Goal: Navigation & Orientation: Find specific page/section

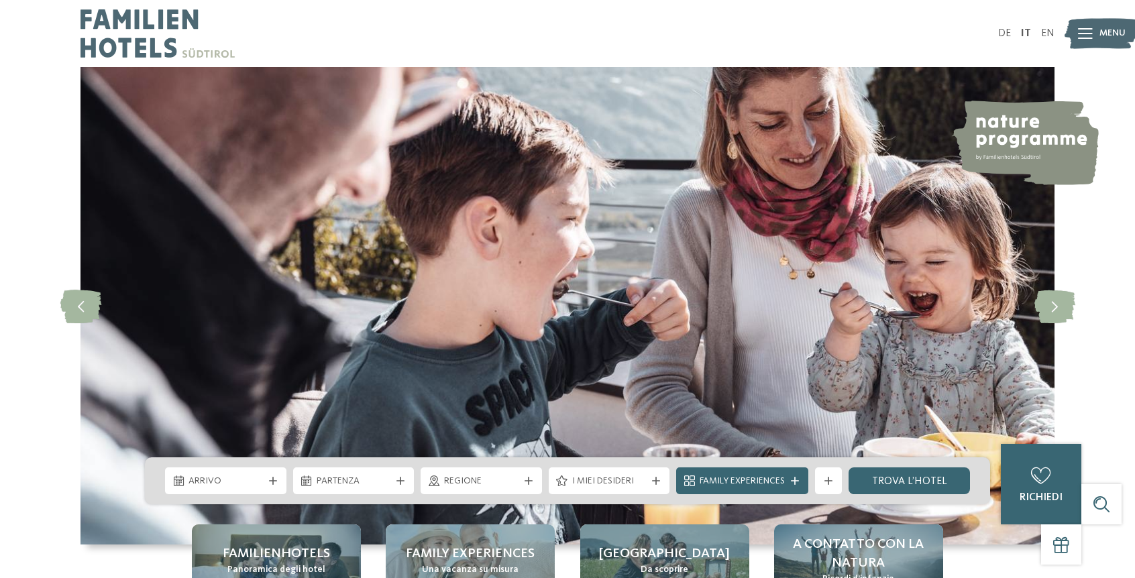
click at [1020, 36] on ul "DE IT EN" at bounding box center [1026, 33] width 56 height 11
click at [1091, 42] on div at bounding box center [1085, 34] width 15 height 34
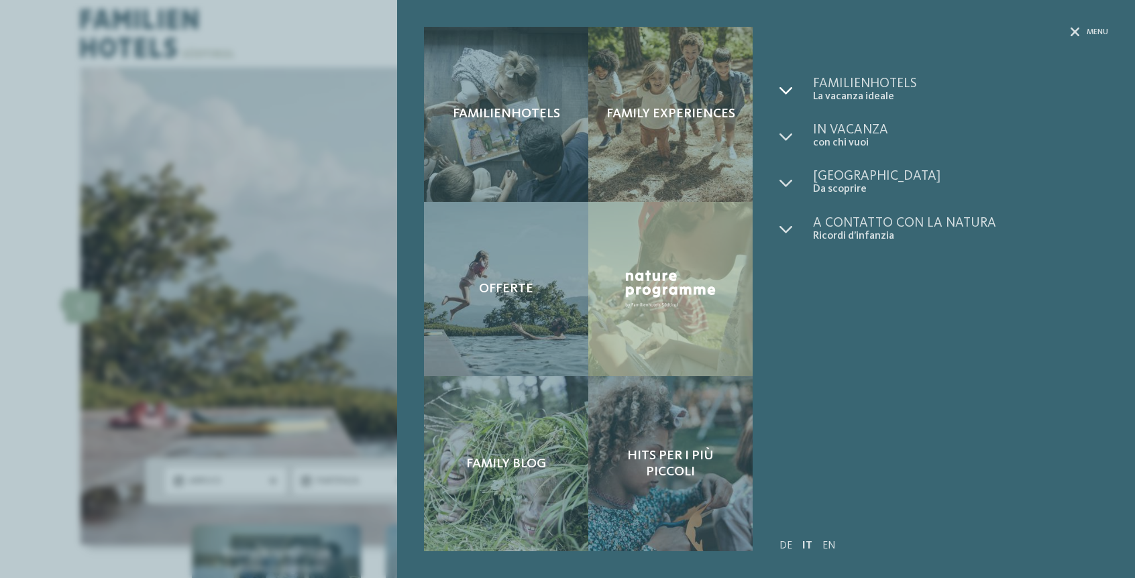
click at [793, 90] on div at bounding box center [796, 90] width 34 height 26
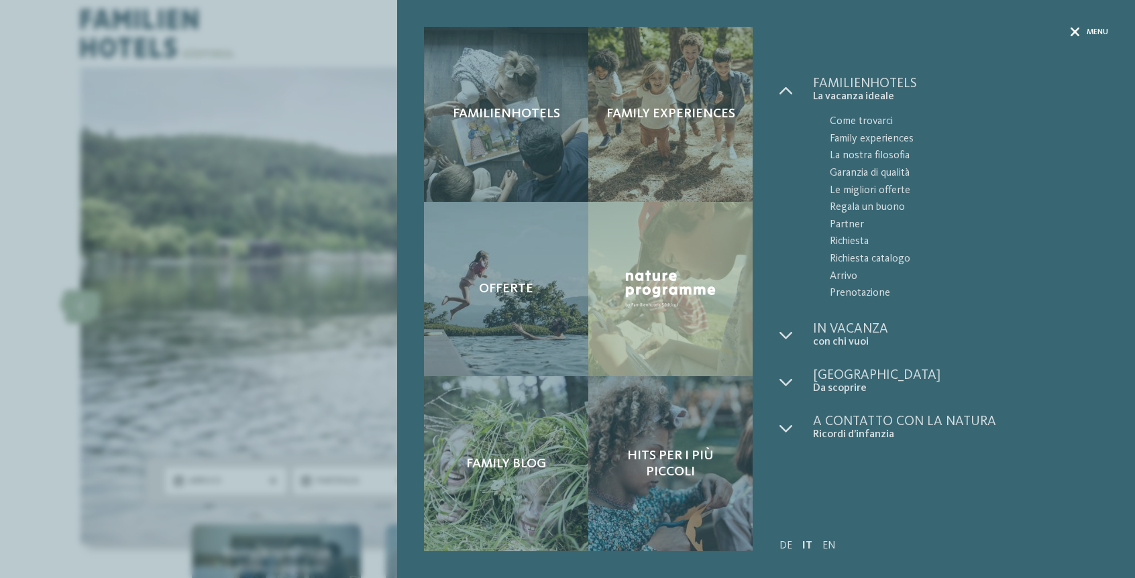
click at [1084, 37] on div "Menu" at bounding box center [1089, 32] width 38 height 11
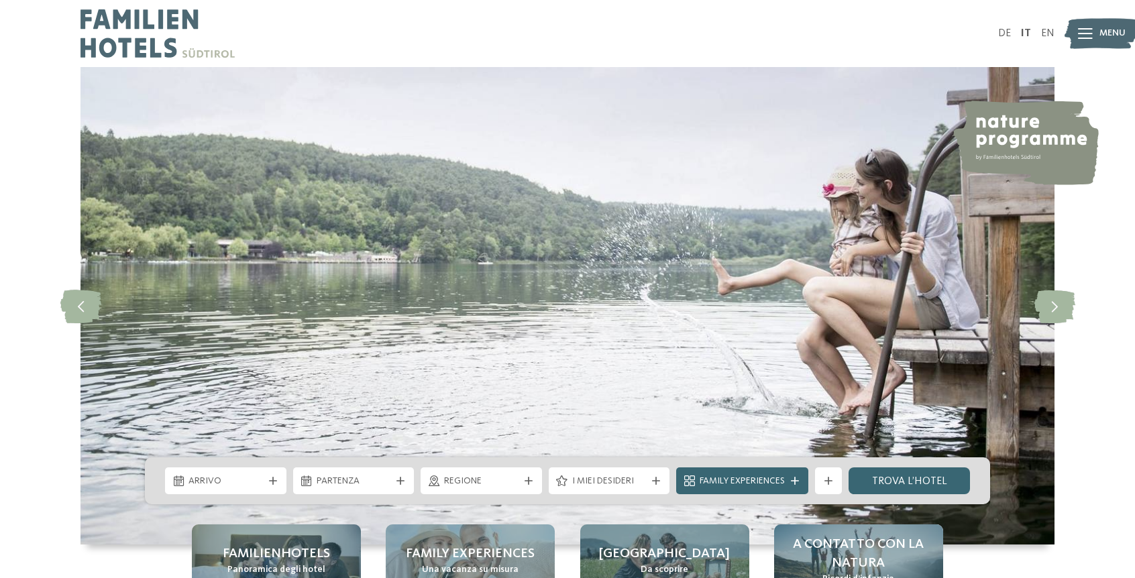
click at [1084, 0] on div "Familienhotels Family experiences Offerte" at bounding box center [567, 0] width 1135 height 0
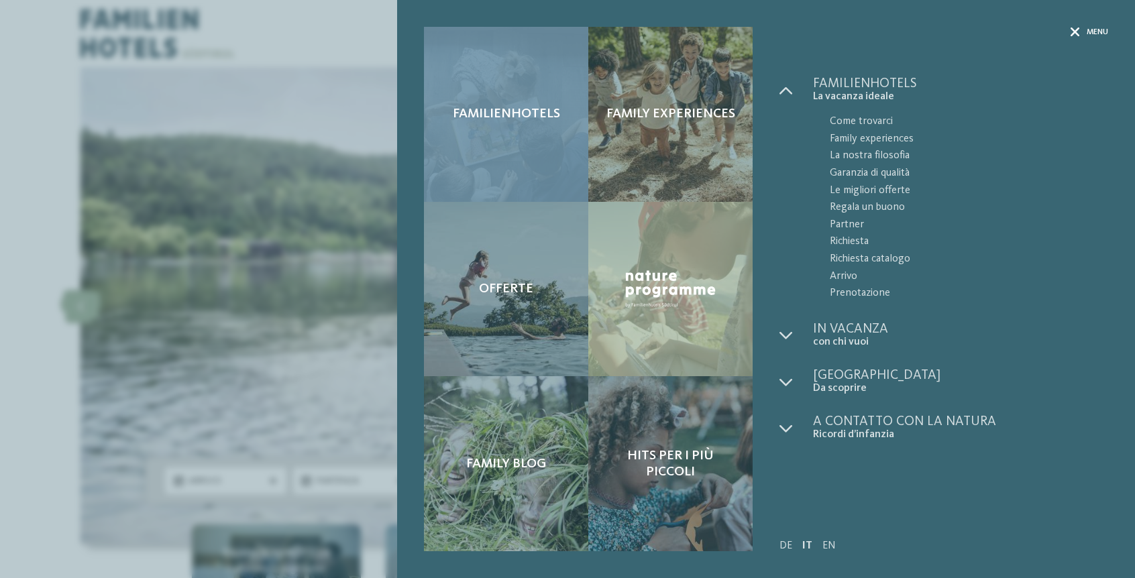
click at [1080, 30] on div "Menu" at bounding box center [1089, 32] width 38 height 11
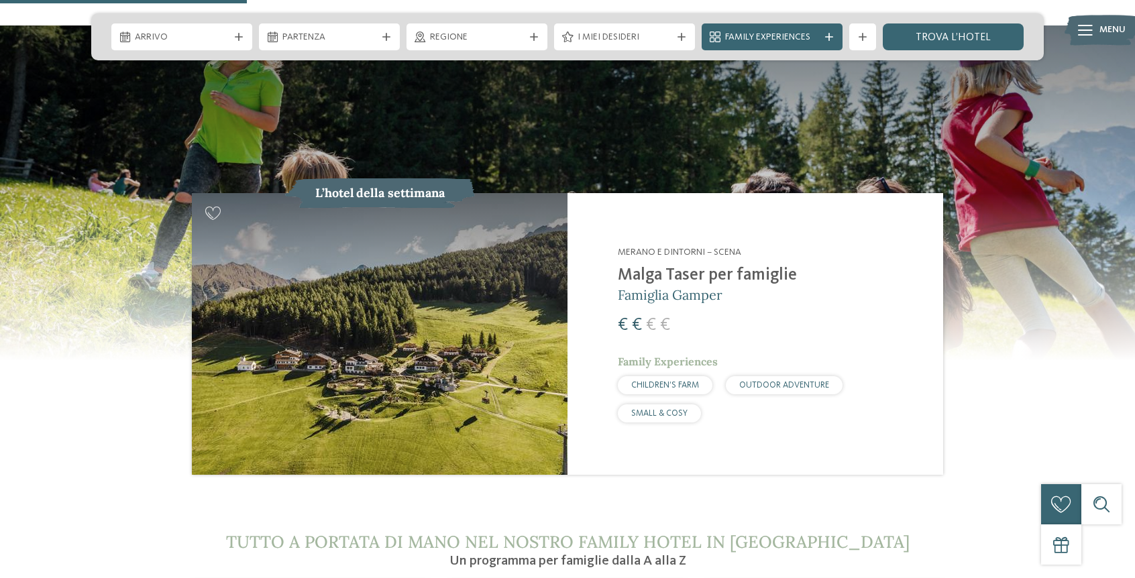
scroll to position [1357, 0]
click at [1093, 27] on img at bounding box center [1101, 30] width 74 height 37
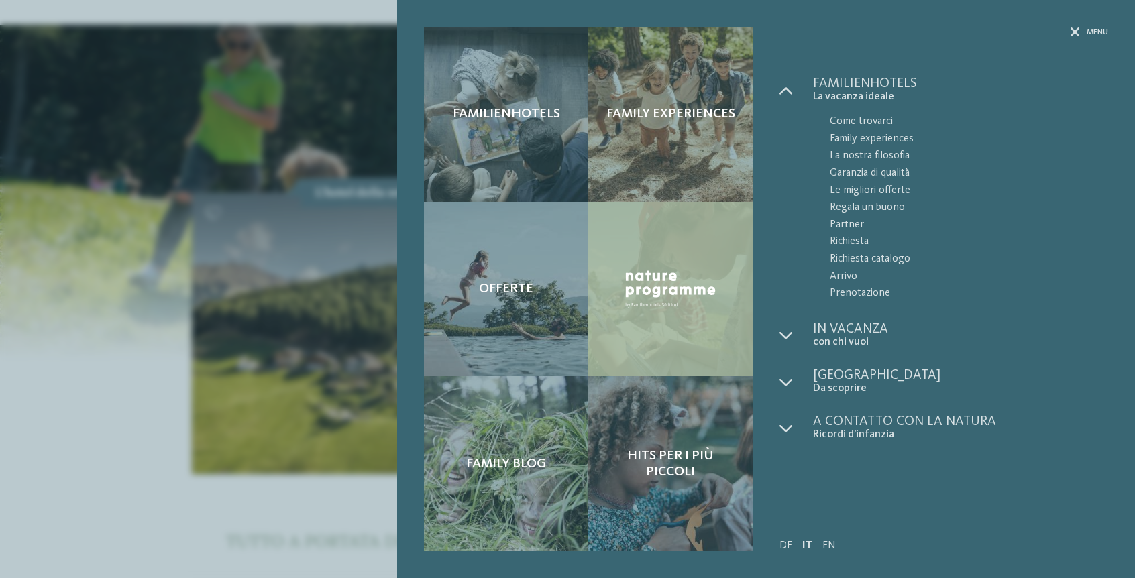
click at [671, 317] on div at bounding box center [670, 289] width 164 height 175
click at [650, 300] on img at bounding box center [670, 289] width 97 height 44
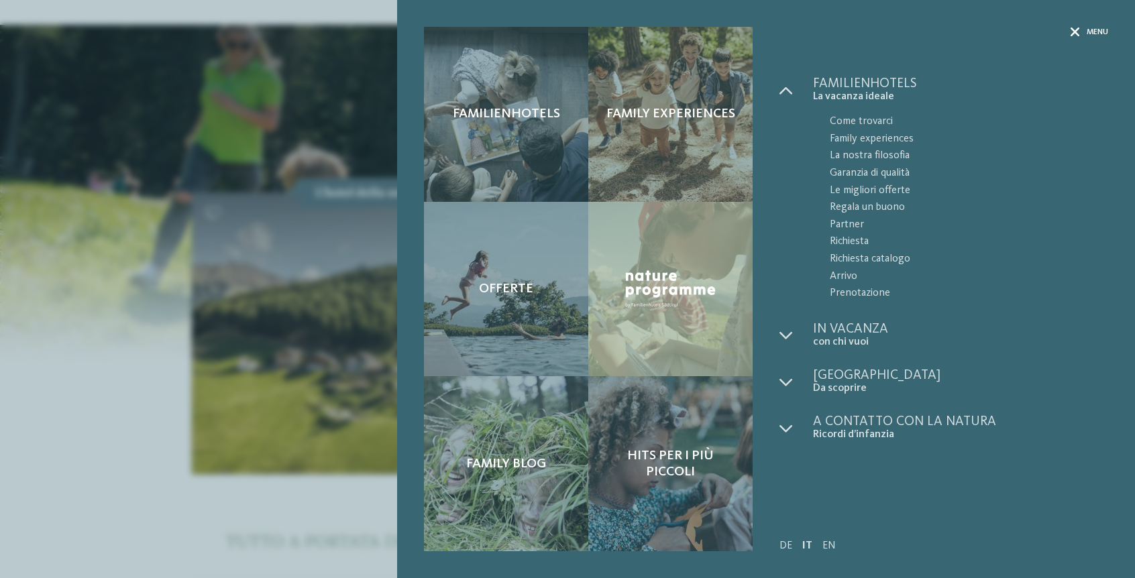
click at [1075, 34] on icon at bounding box center [1074, 31] width 9 height 9
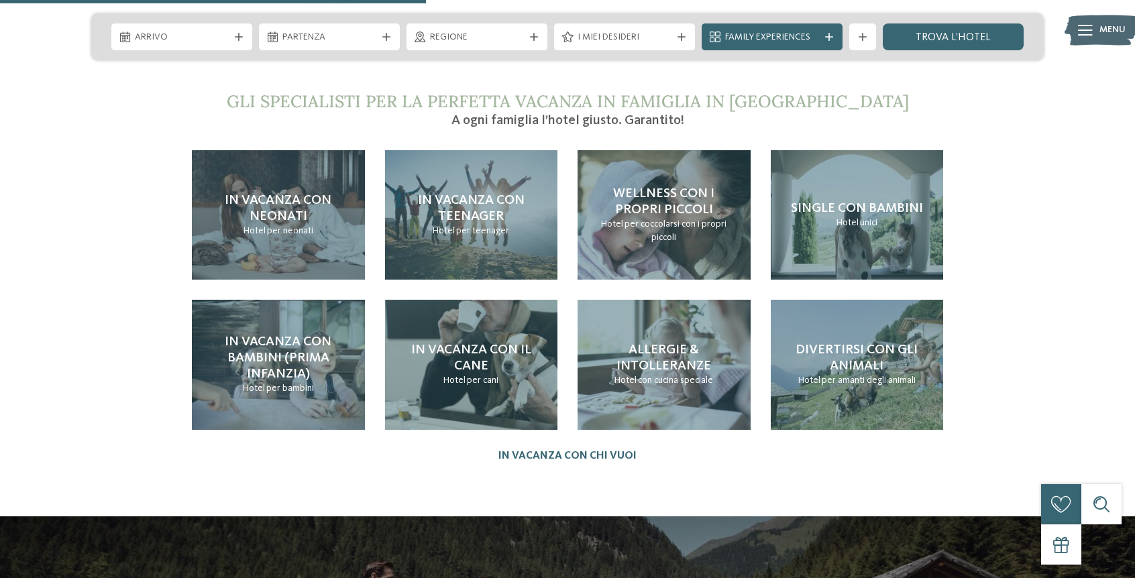
scroll to position [3048, 0]
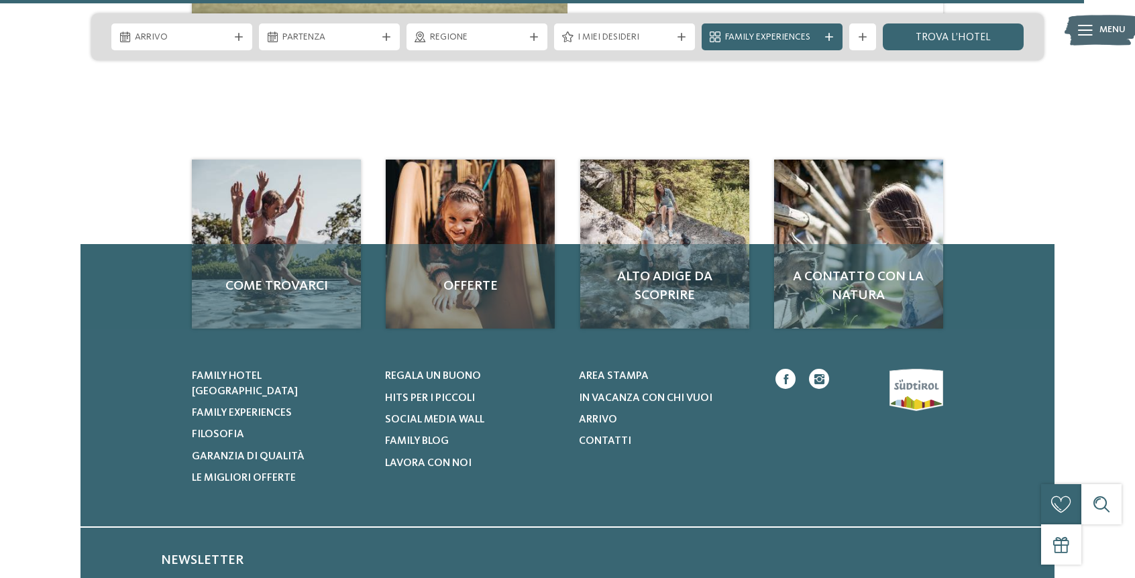
scroll to position [2984, 0]
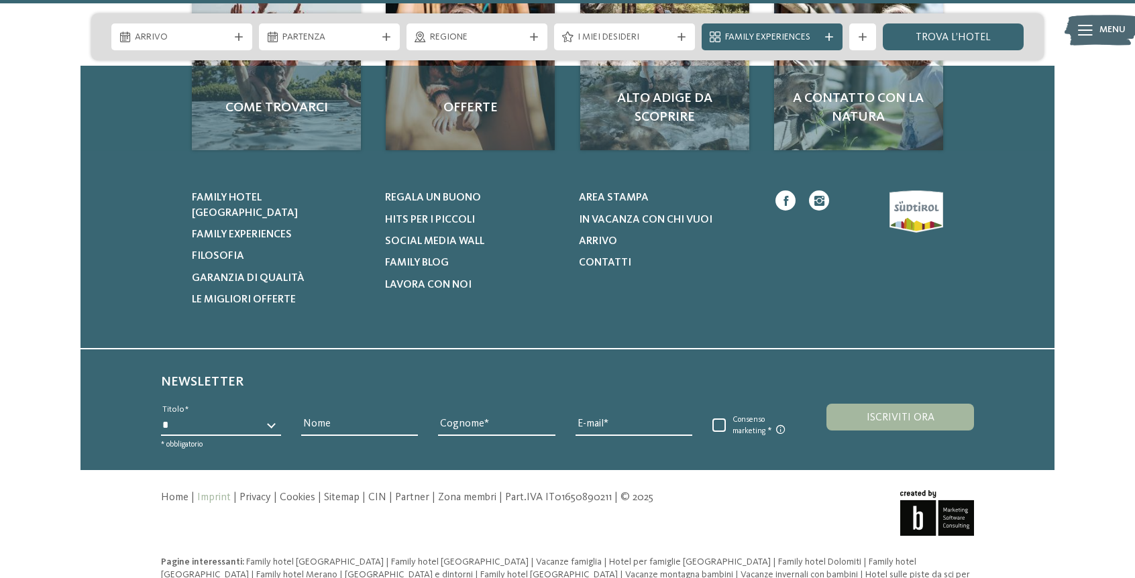
click at [207, 492] on link "Imprint" at bounding box center [214, 497] width 34 height 11
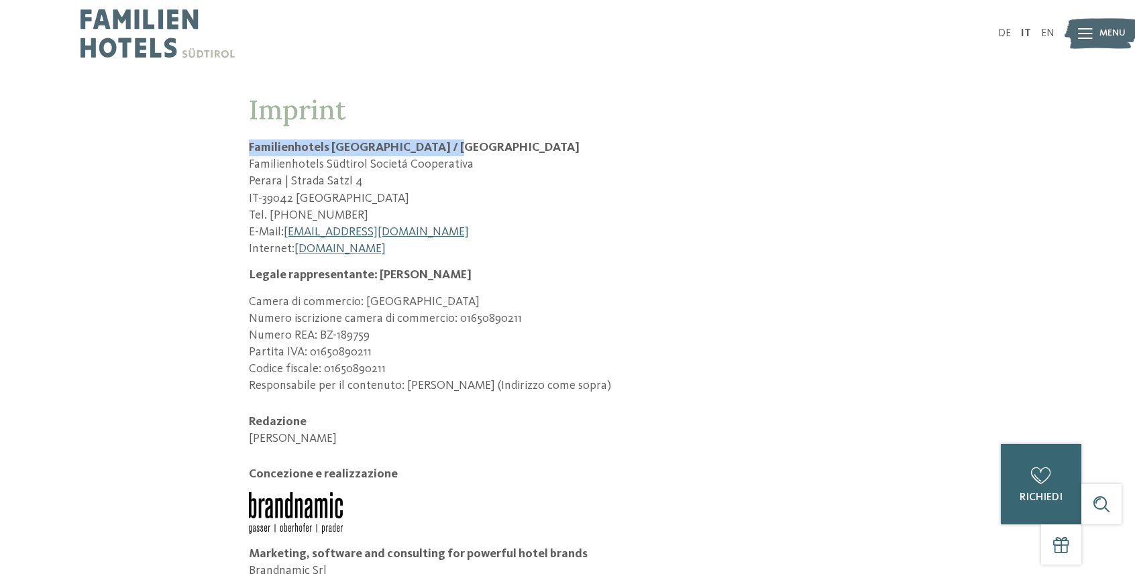
drag, startPoint x: 246, startPoint y: 148, endPoint x: 449, endPoint y: 145, distance: 203.2
copy h2 "Familienhotels Südtirol / Alto Adige"
